Goal: Information Seeking & Learning: Learn about a topic

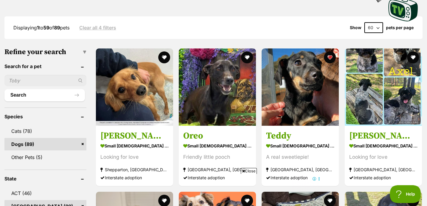
scroll to position [147, 0]
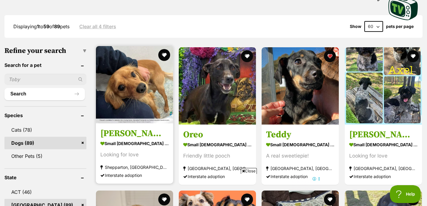
click at [128, 90] on img at bounding box center [134, 84] width 77 height 77
